Goal: Task Accomplishment & Management: Complete application form

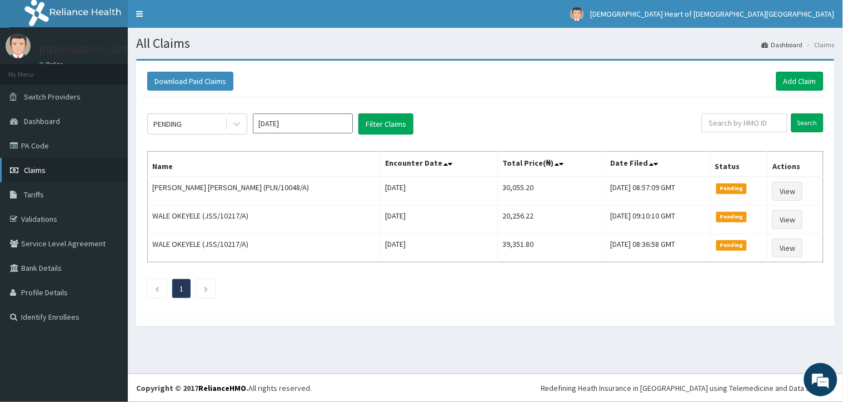
click at [35, 171] on span "Claims" at bounding box center [35, 170] width 22 height 10
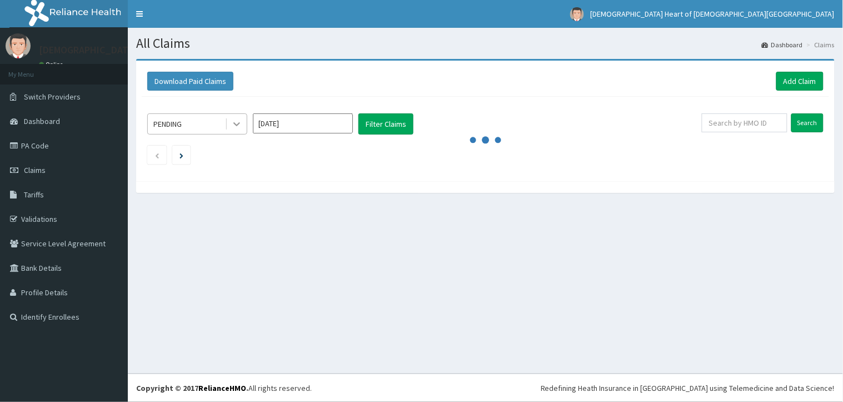
click at [240, 119] on icon at bounding box center [236, 123] width 11 height 11
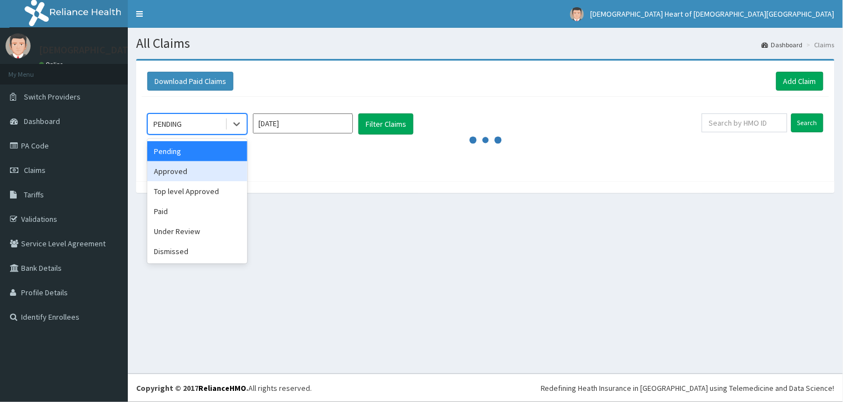
click at [221, 168] on div "Approved" at bounding box center [197, 171] width 100 height 20
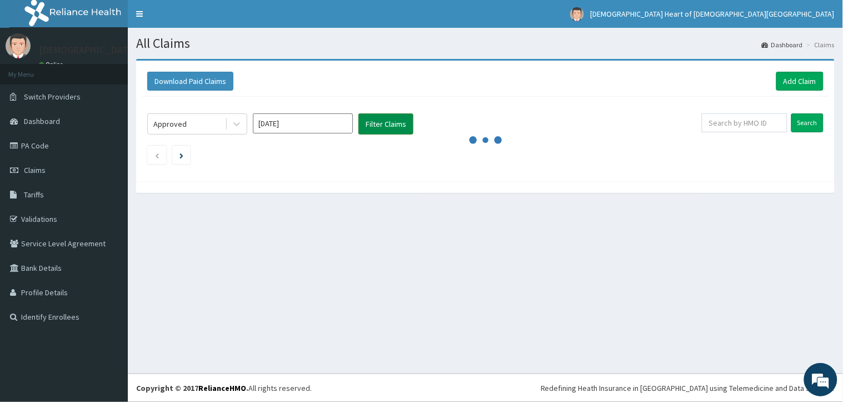
click at [379, 129] on button "Filter Claims" at bounding box center [385, 123] width 55 height 21
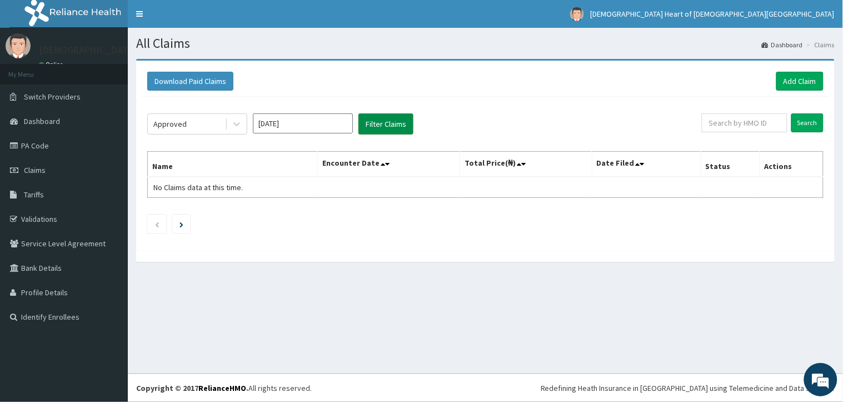
click at [379, 129] on button "Filter Claims" at bounding box center [385, 123] width 55 height 21
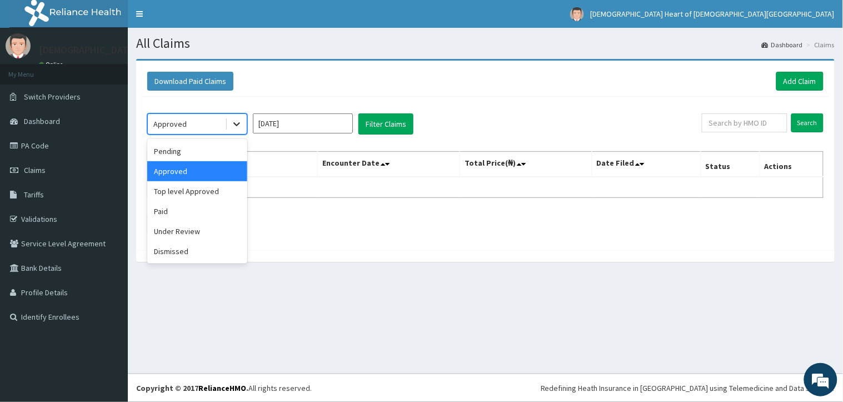
click at [237, 128] on icon at bounding box center [236, 123] width 11 height 11
click at [219, 219] on div "Paid" at bounding box center [197, 211] width 100 height 20
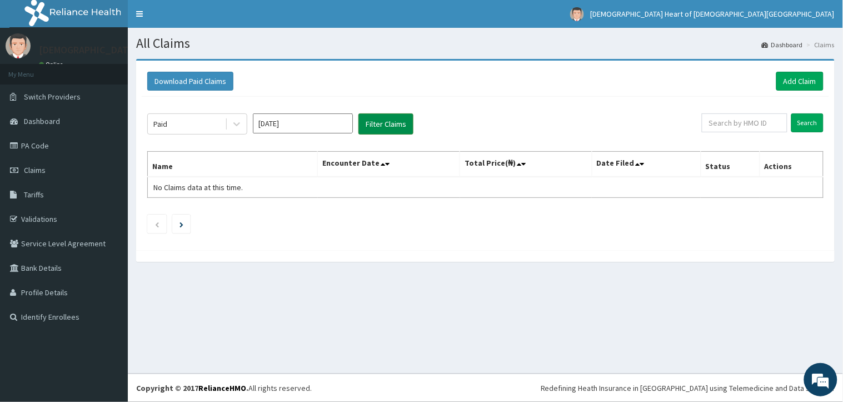
click at [381, 128] on button "Filter Claims" at bounding box center [385, 123] width 55 height 21
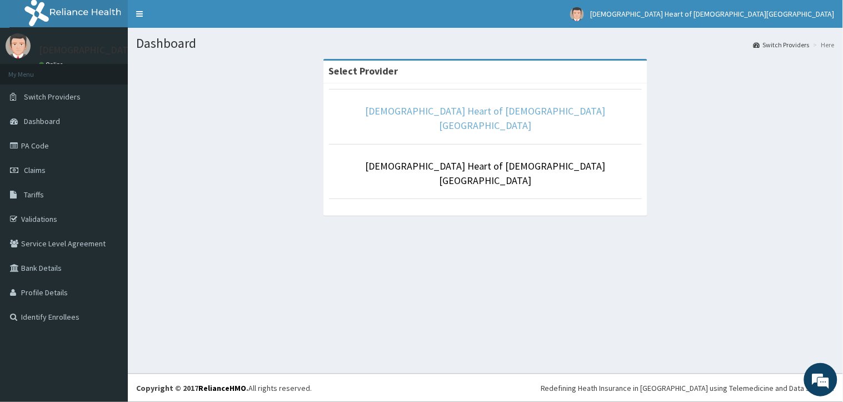
click at [445, 112] on link "[DEMOGRAPHIC_DATA] Heart of [DEMOGRAPHIC_DATA][GEOGRAPHIC_DATA]" at bounding box center [486, 117] width 240 height 27
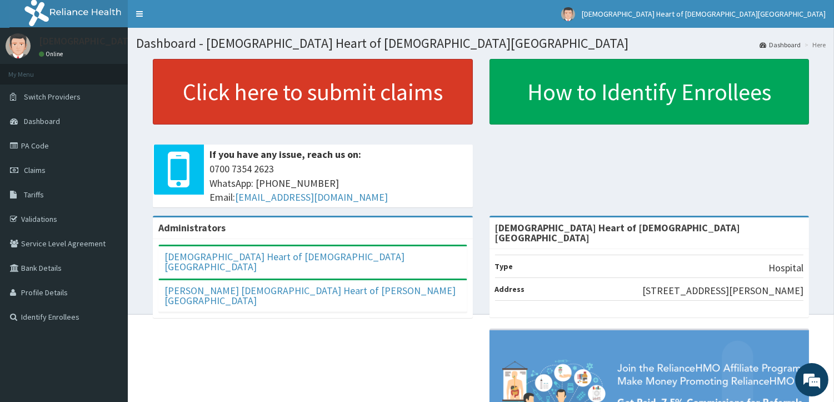
click at [422, 123] on link "Click here to submit claims" at bounding box center [313, 92] width 320 height 66
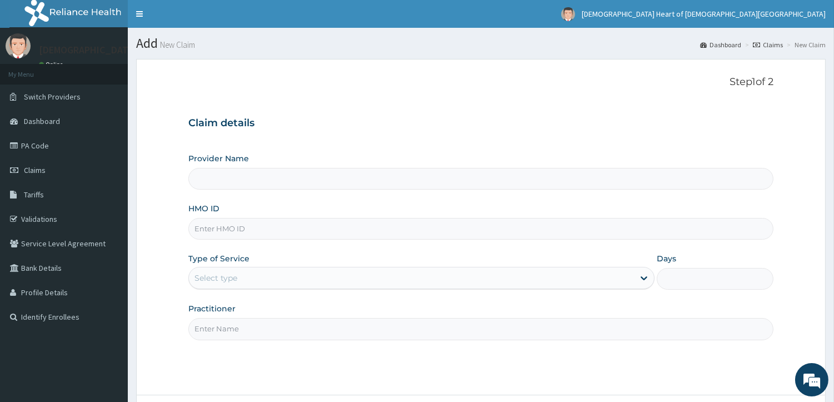
type input "[DEMOGRAPHIC_DATA] Heart of [DEMOGRAPHIC_DATA][GEOGRAPHIC_DATA]"
